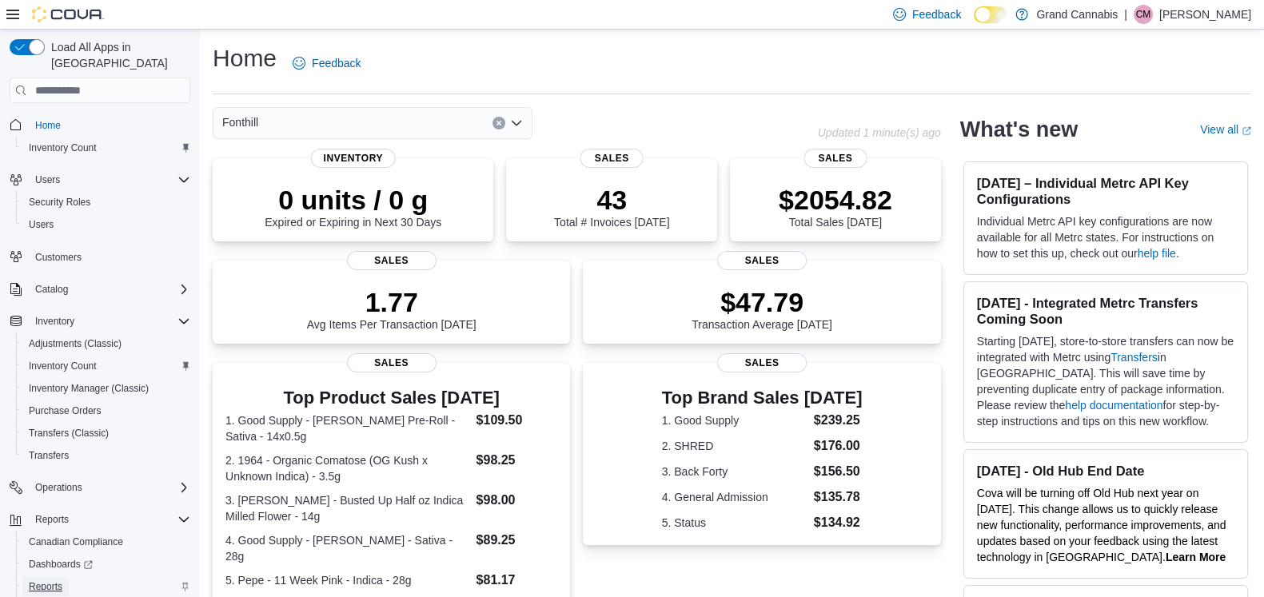
click at [54, 581] on span "Reports" at bounding box center [46, 587] width 34 height 13
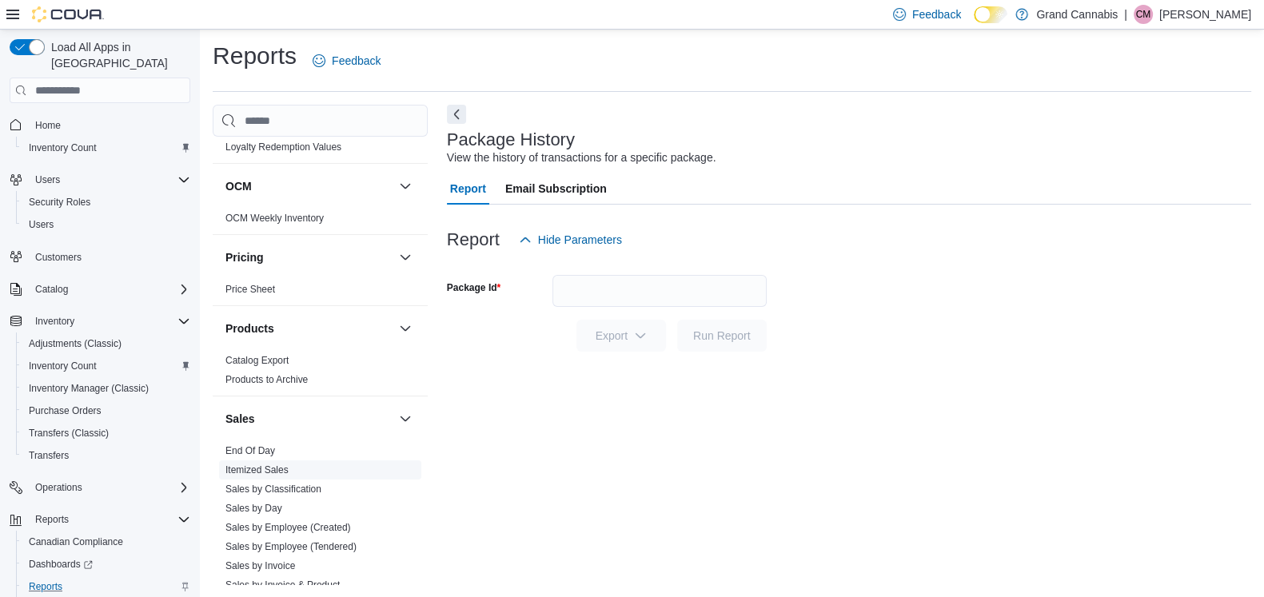
scroll to position [1100, 0]
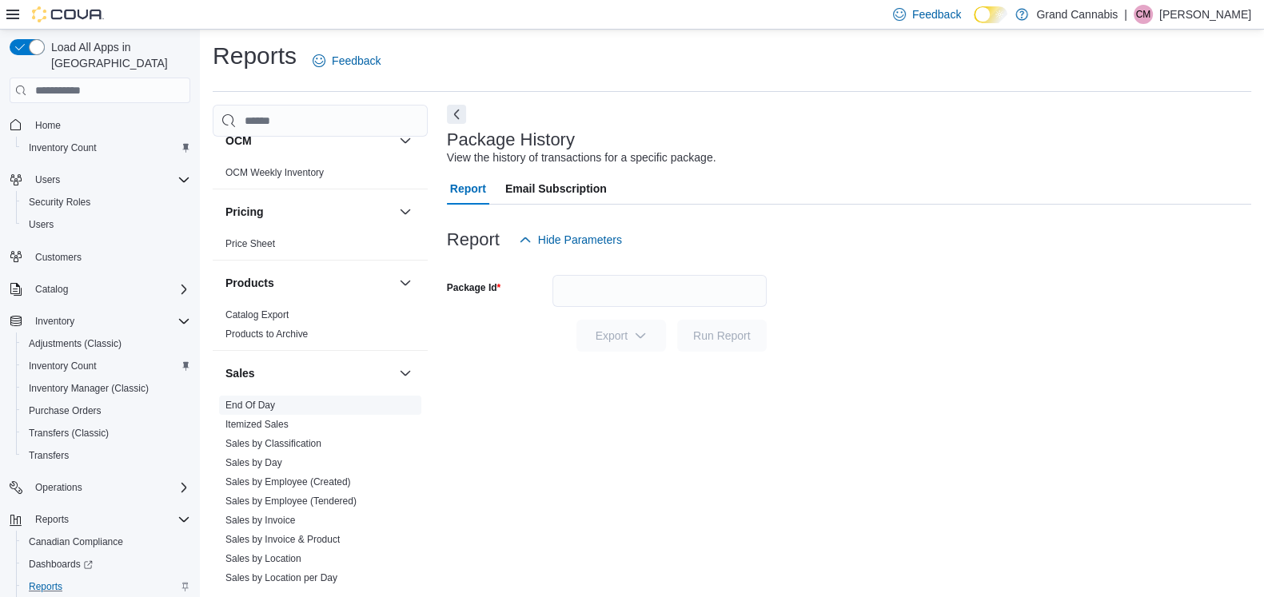
click at [245, 400] on link "End Of Day" at bounding box center [251, 405] width 50 height 11
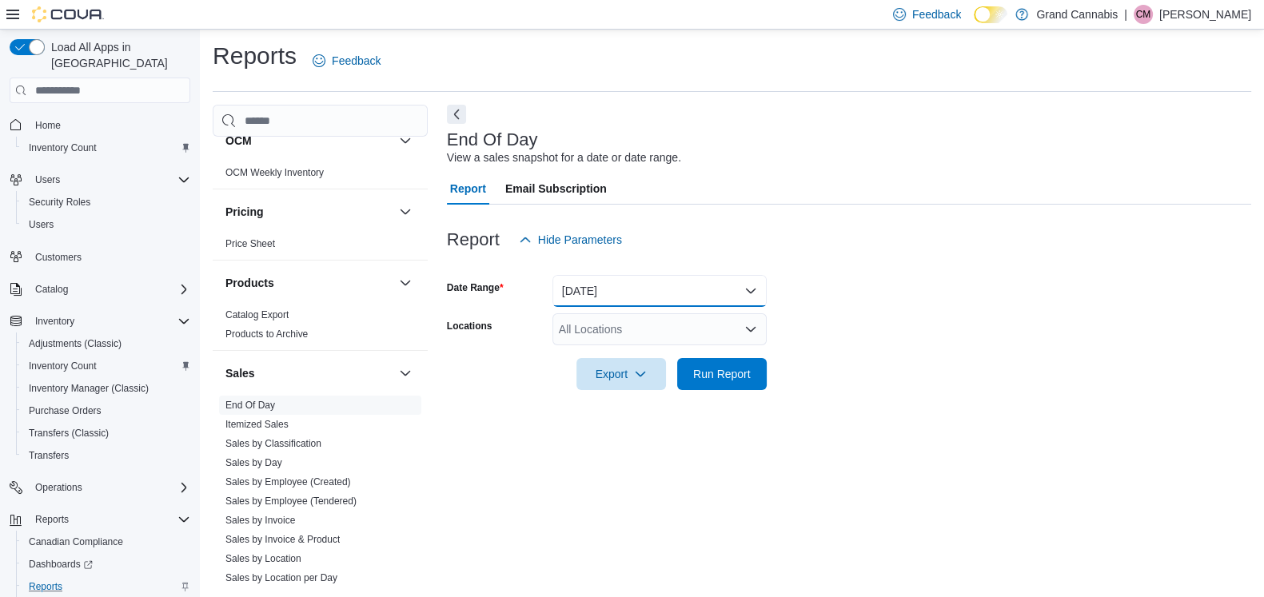
click at [645, 290] on button "[DATE]" at bounding box center [660, 291] width 214 height 32
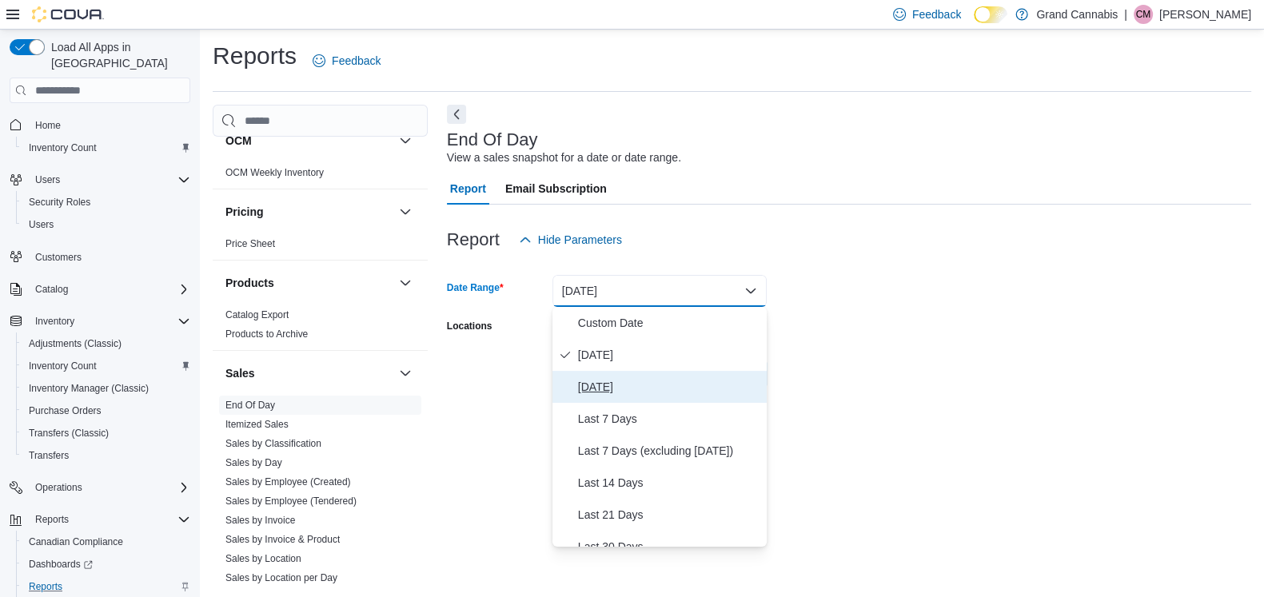
click at [627, 380] on span "[DATE]" at bounding box center [669, 386] width 182 height 19
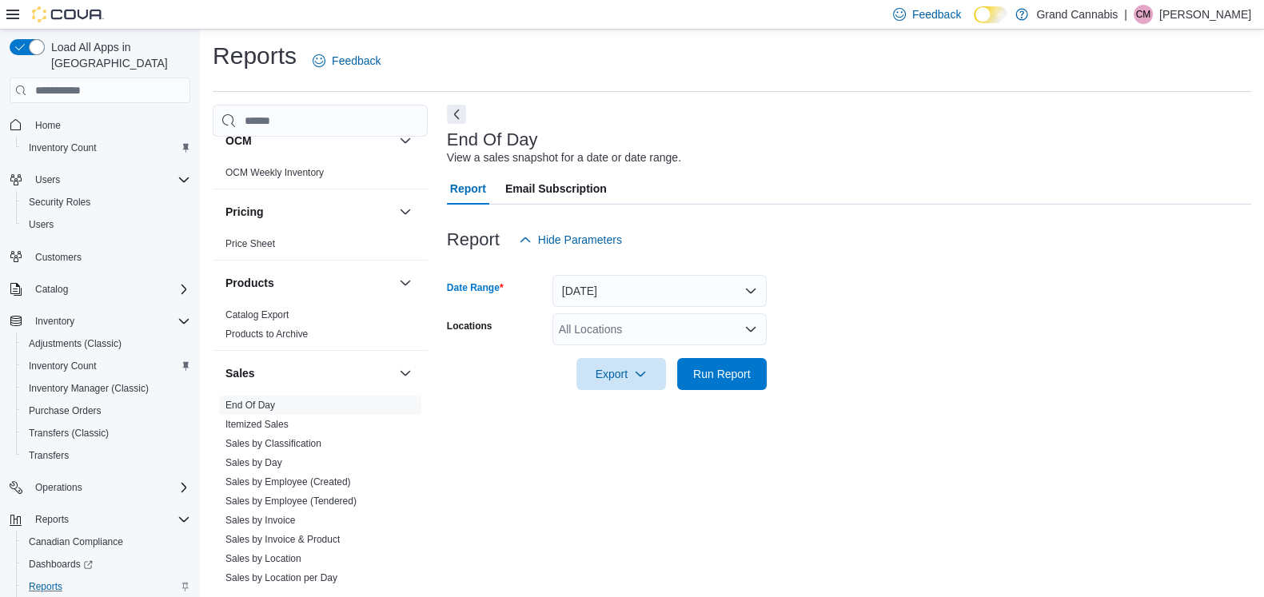
click at [712, 335] on div "All Locations" at bounding box center [660, 329] width 214 height 32
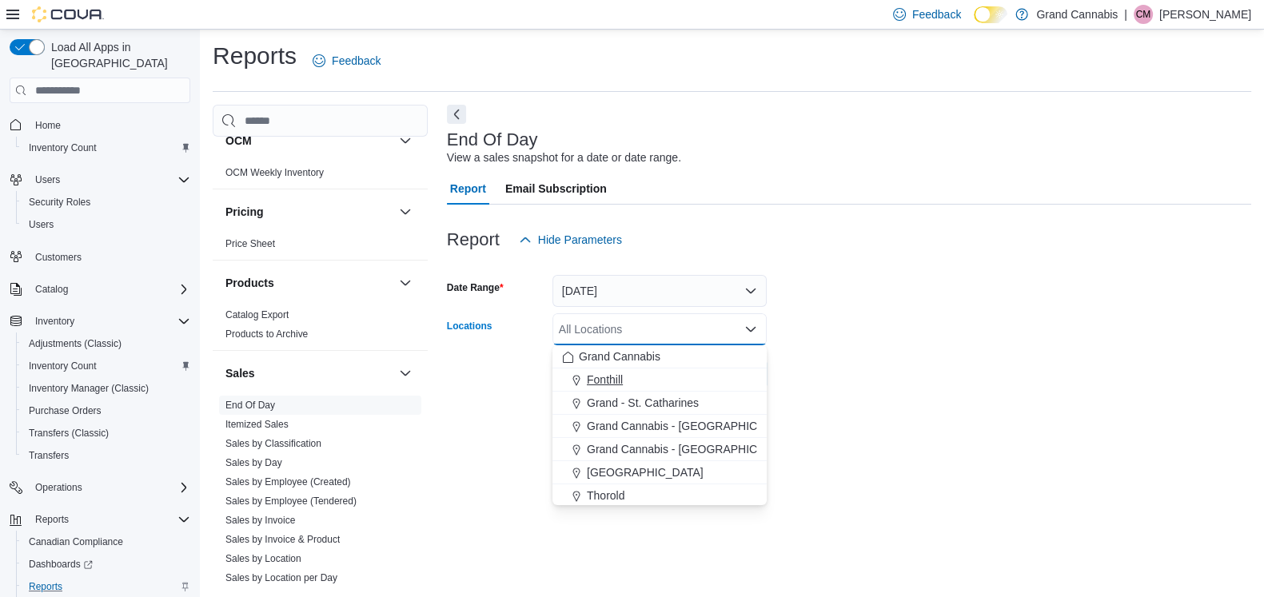
click at [688, 377] on div "Fonthill" at bounding box center [659, 380] width 195 height 16
click at [844, 349] on div at bounding box center [849, 351] width 804 height 13
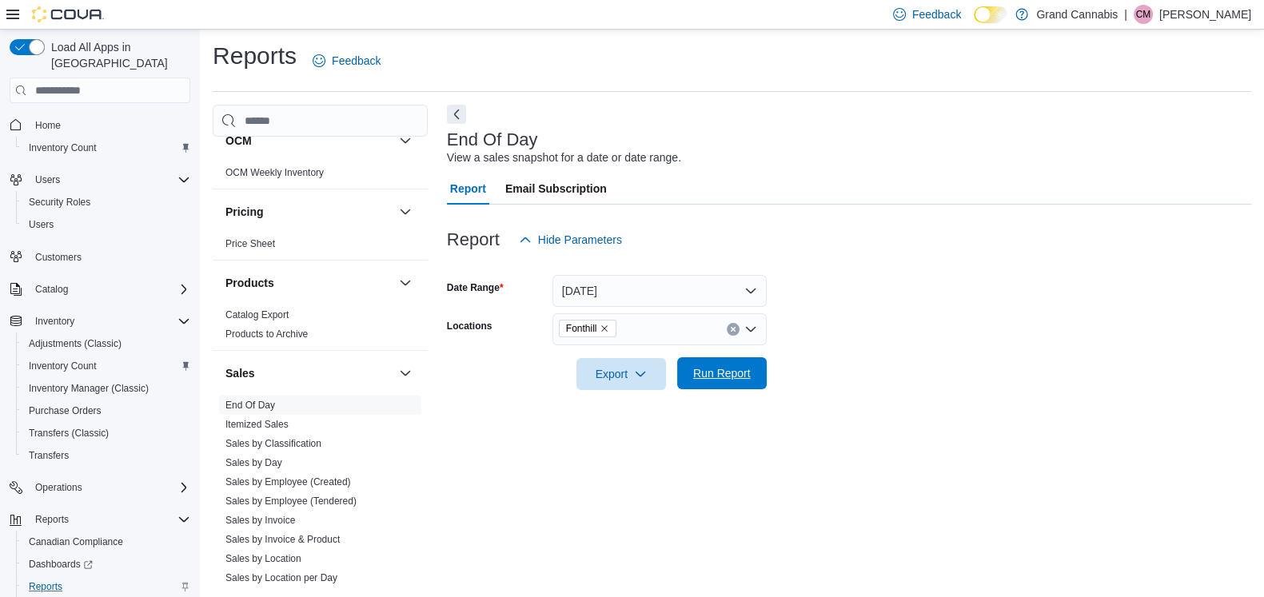
click at [719, 370] on span "Run Report" at bounding box center [722, 373] width 58 height 16
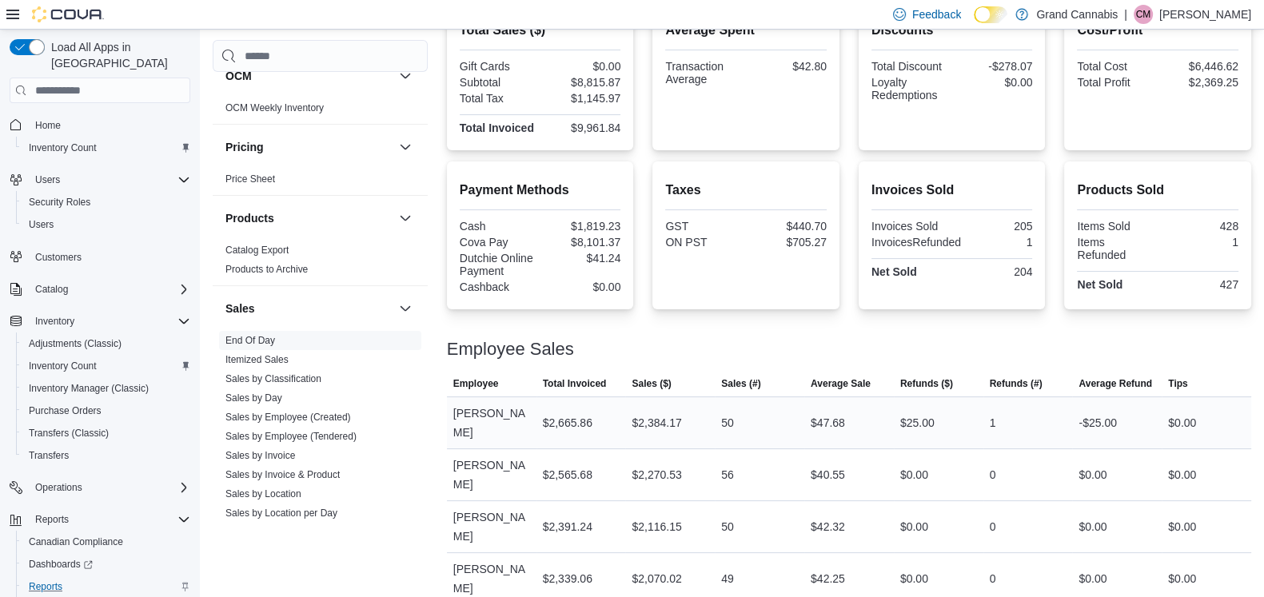
scroll to position [210, 0]
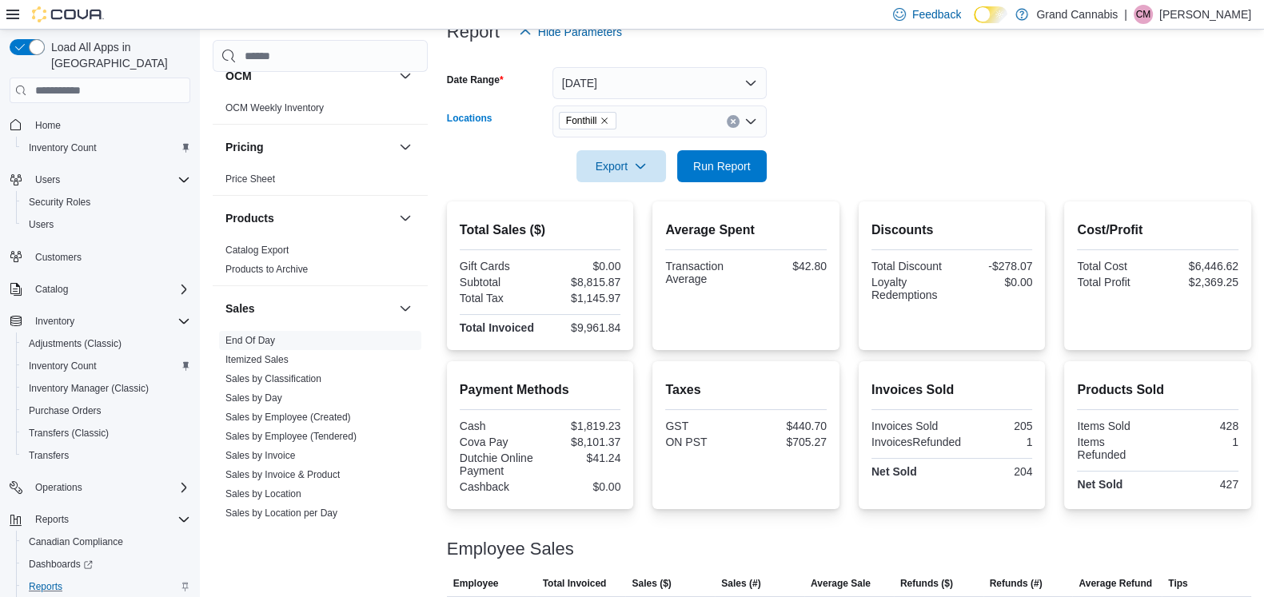
click at [608, 117] on icon "Remove Fonthill from selection in this group" at bounding box center [605, 121] width 10 height 10
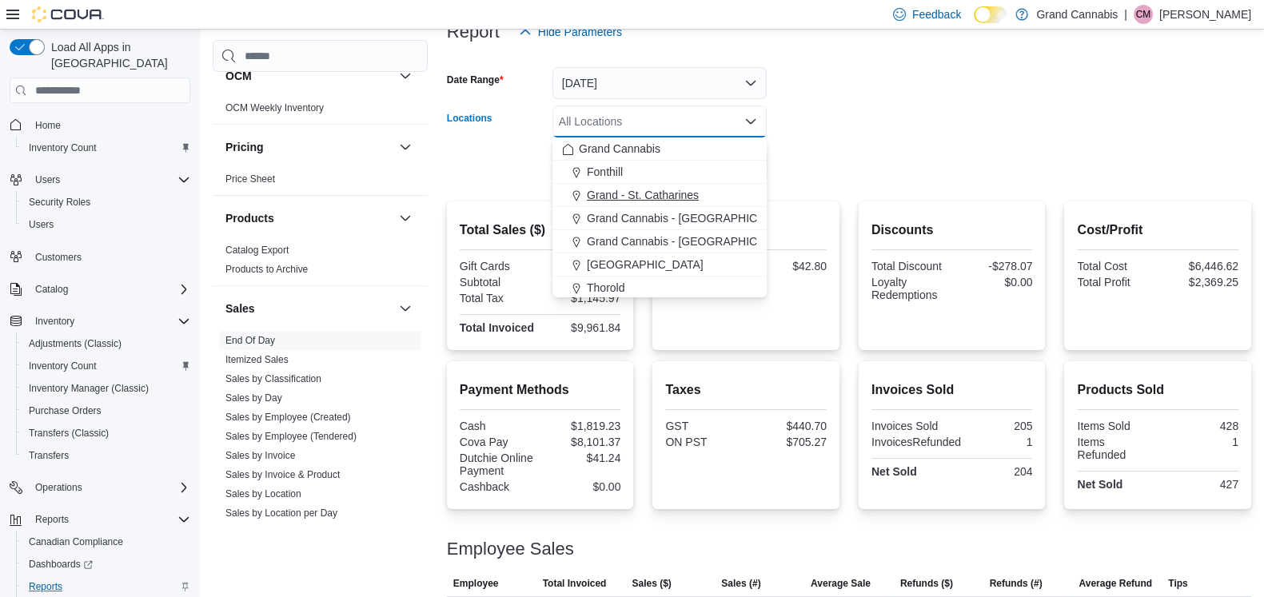
click at [633, 197] on span "Grand - St. Catharines" at bounding box center [643, 195] width 112 height 16
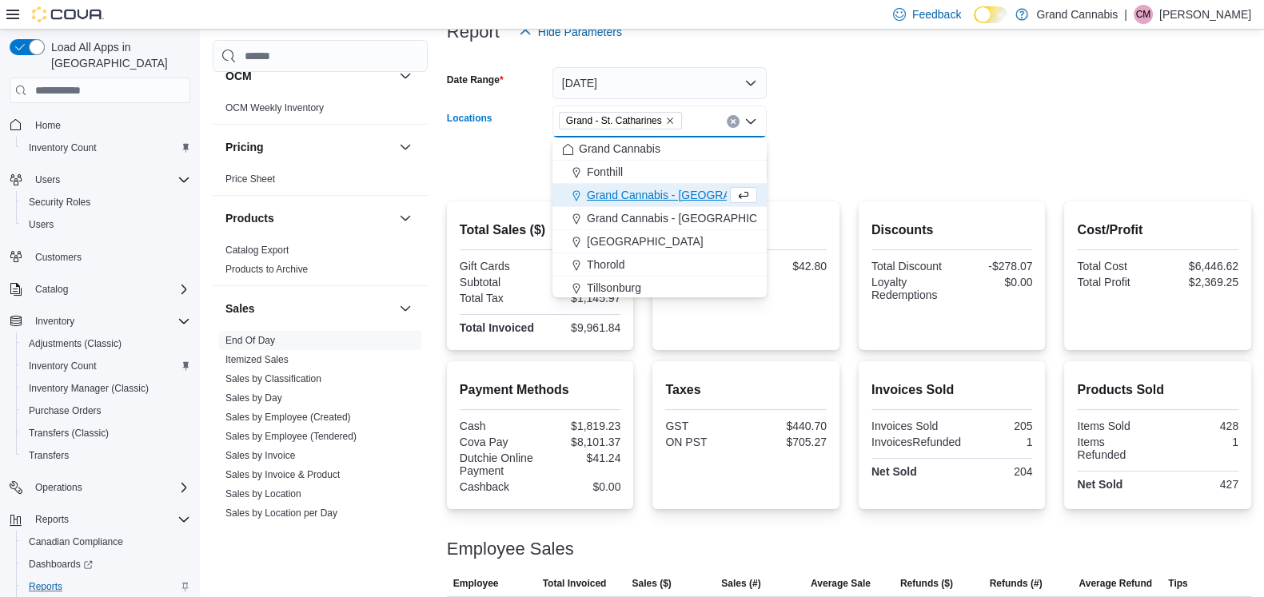
click at [895, 130] on form "Date Range [DATE] Locations [GEOGRAPHIC_DATA] Combo box. Selected. [GEOGRAPHIC_…" at bounding box center [849, 115] width 804 height 134
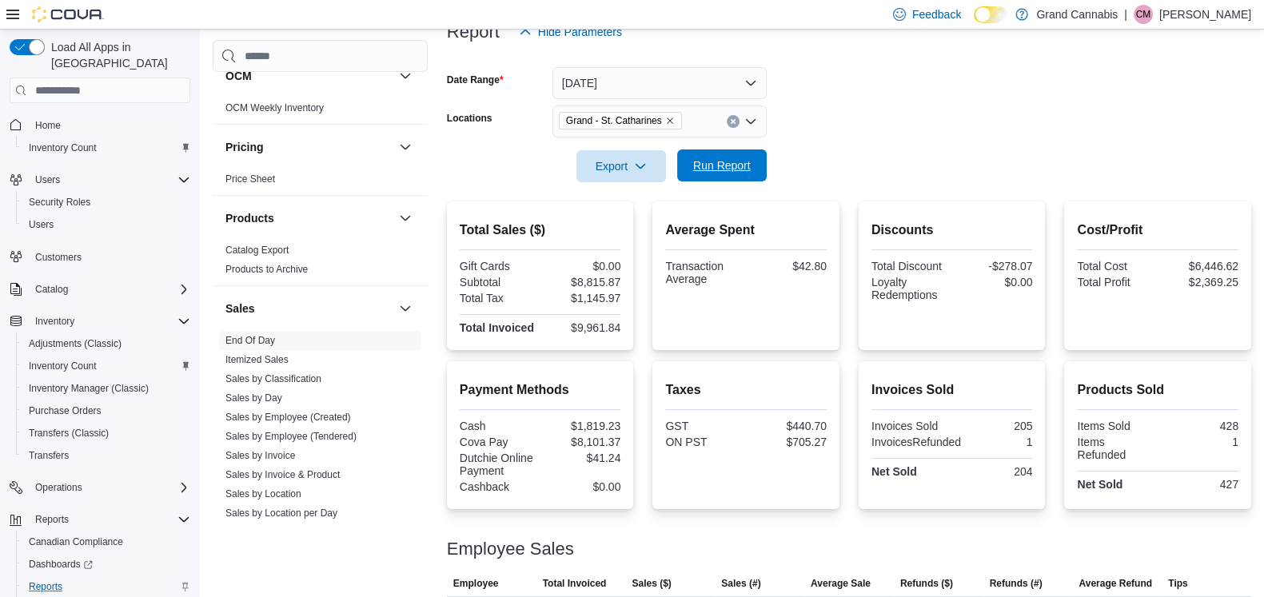
click at [736, 162] on span "Run Report" at bounding box center [722, 166] width 58 height 16
click at [668, 122] on icon "Remove Grand - St. Catharines from selection in this group" at bounding box center [670, 121] width 10 height 10
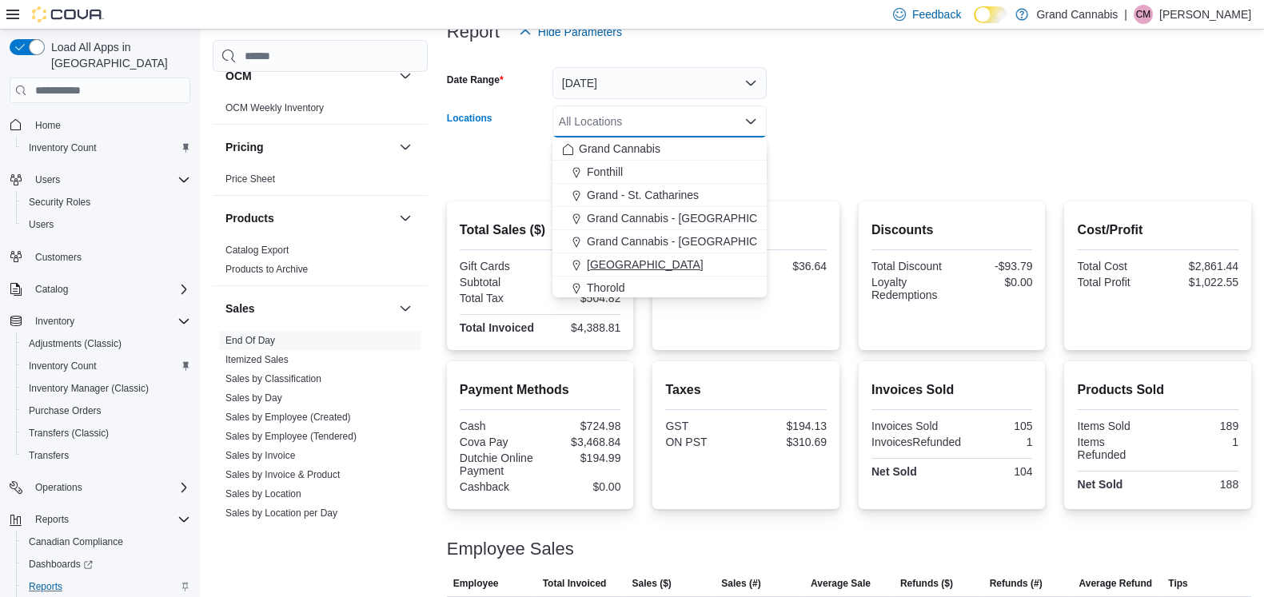
click at [660, 261] on div "[GEOGRAPHIC_DATA]" at bounding box center [659, 265] width 195 height 16
click at [922, 133] on form "Date Range [DATE] Locations [GEOGRAPHIC_DATA] Combo box. Selected. [GEOGRAPHIC_…" at bounding box center [849, 115] width 804 height 134
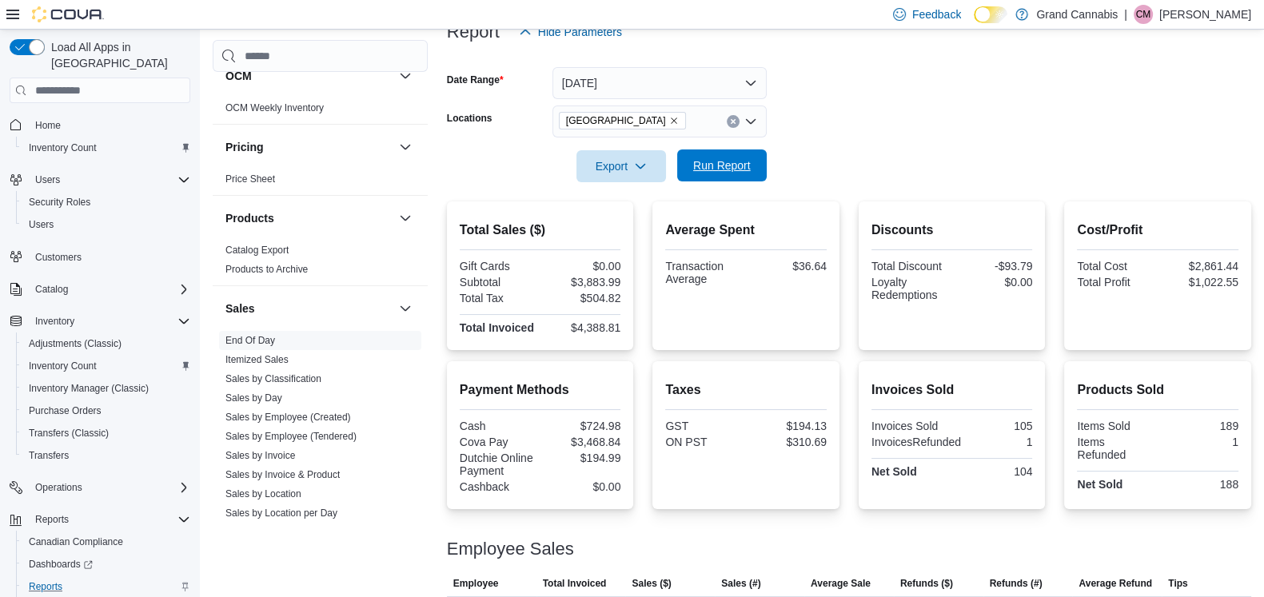
click at [732, 170] on span "Run Report" at bounding box center [722, 166] width 58 height 16
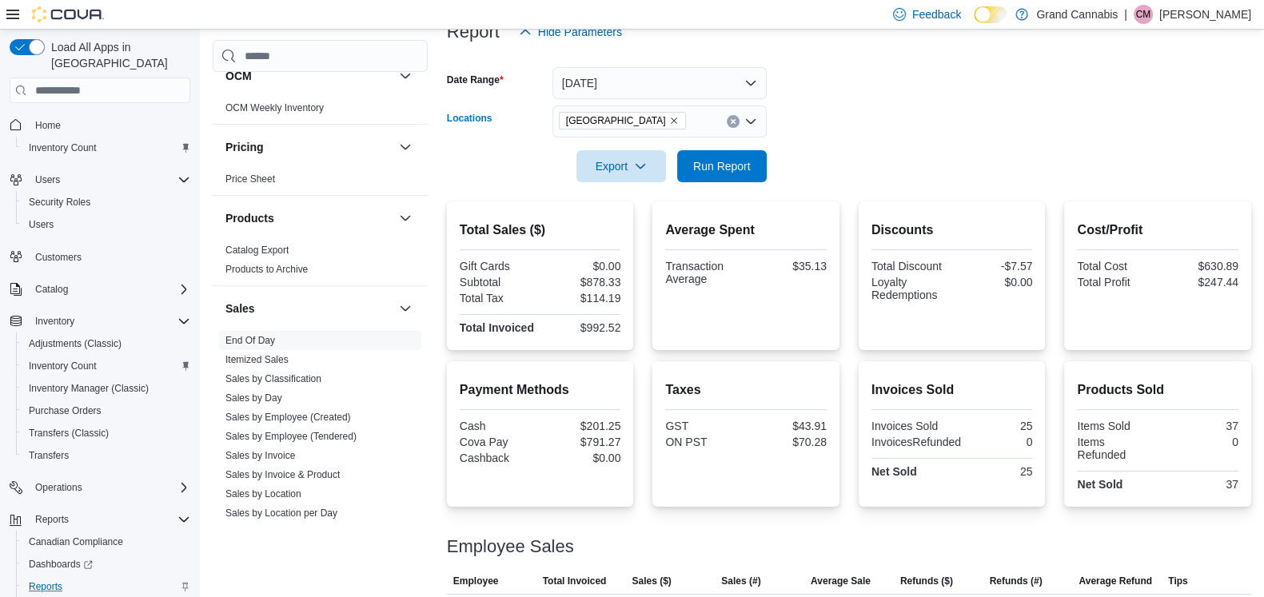
click at [669, 118] on icon "Remove Port Dover from selection in this group" at bounding box center [674, 121] width 10 height 10
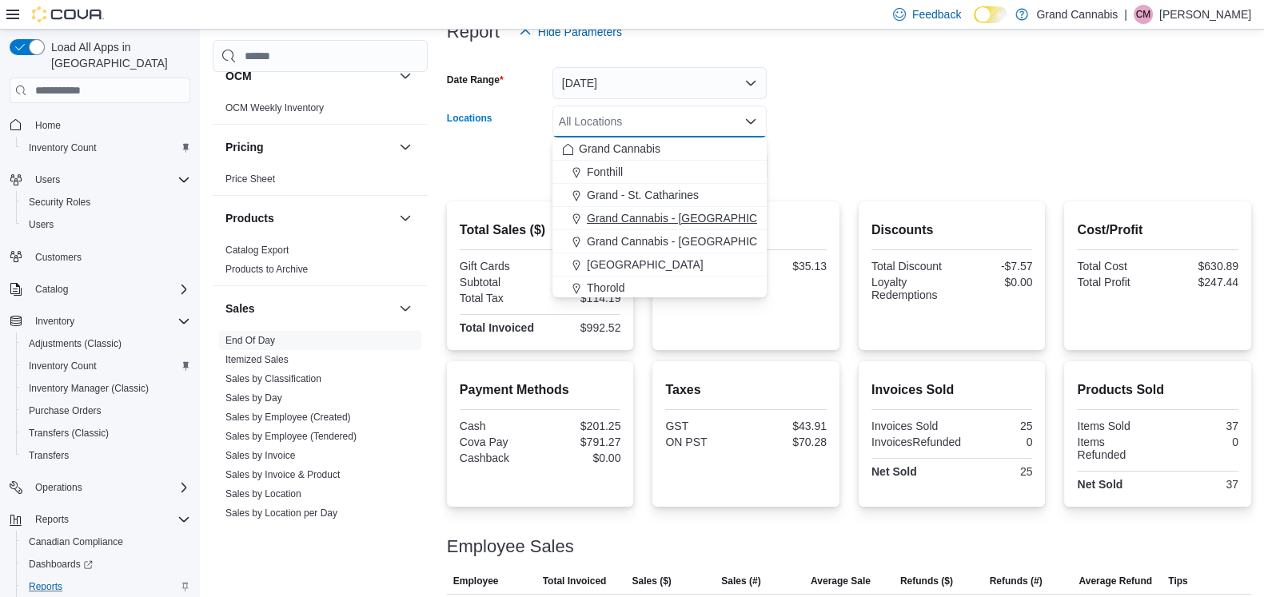
click at [657, 210] on span "Grand Cannabis - [GEOGRAPHIC_DATA]" at bounding box center [691, 218] width 208 height 16
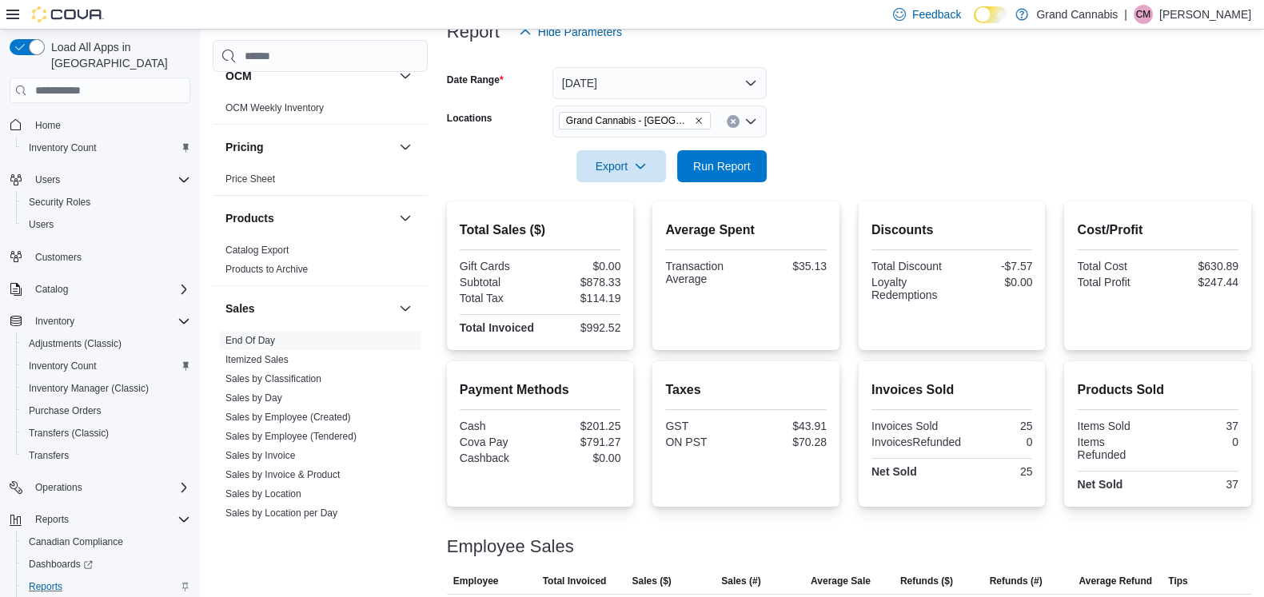
click at [992, 122] on form "Date Range [DATE] Locations [GEOGRAPHIC_DATA] - [GEOGRAPHIC_DATA] Export Run Re…" at bounding box center [849, 115] width 804 height 134
click at [720, 172] on span "Run Report" at bounding box center [722, 166] width 58 height 16
